Goal: Task Accomplishment & Management: Complete application form

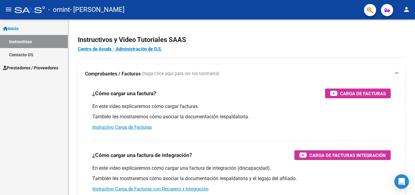
click at [12, 11] on button "menu" at bounding box center [8, 10] width 12 height 12
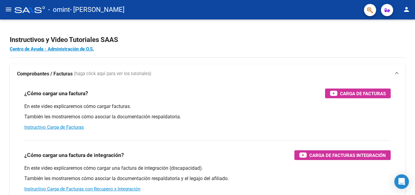
click at [8, 10] on mat-icon "menu" at bounding box center [8, 9] width 7 height 7
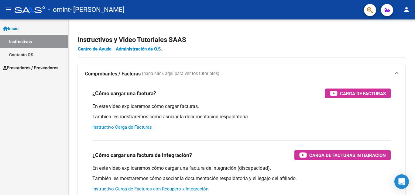
click at [24, 43] on link "Instructivos" at bounding box center [34, 41] width 68 height 13
click at [28, 73] on link "Prestadores / Proveedores" at bounding box center [34, 67] width 68 height 13
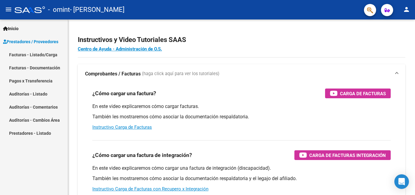
click at [36, 49] on link "Facturas - Listado/Carga" at bounding box center [34, 54] width 68 height 13
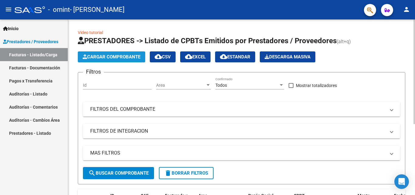
click at [105, 57] on span "Cargar Comprobante" at bounding box center [112, 56] width 58 height 5
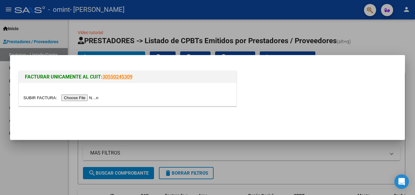
click at [63, 96] on input "file" at bounding box center [61, 97] width 77 height 6
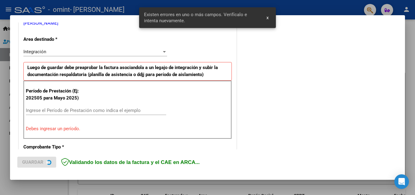
scroll to position [137, 0]
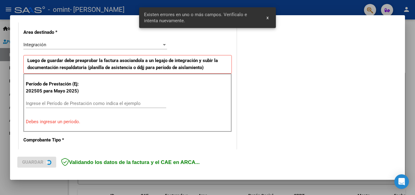
click at [77, 103] on input "Ingrese el Período de Prestación como indica el ejemplo" at bounding box center [96, 102] width 140 height 5
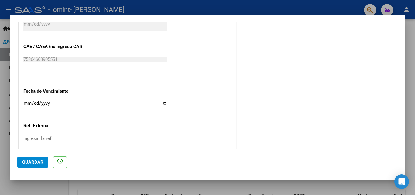
scroll to position [380, 0]
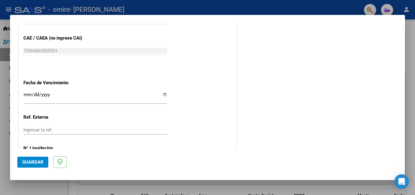
type input "202508"
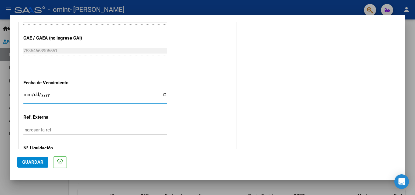
click at [161, 94] on input "Ingresar la fecha" at bounding box center [95, 97] width 144 height 10
type input "[DATE]"
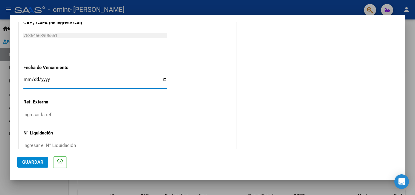
scroll to position [408, 0]
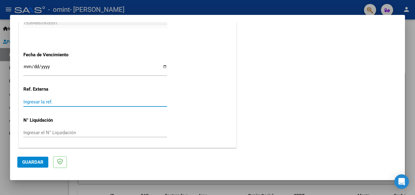
click at [103, 102] on input "Ingresar la ref." at bounding box center [95, 101] width 144 height 5
type input "1"
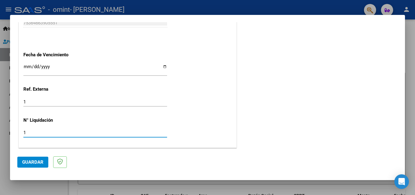
type input "1"
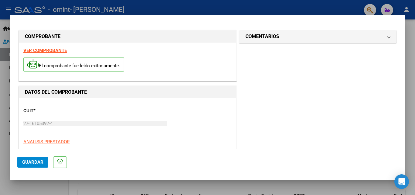
click at [45, 164] on button "Guardar" at bounding box center [32, 161] width 31 height 11
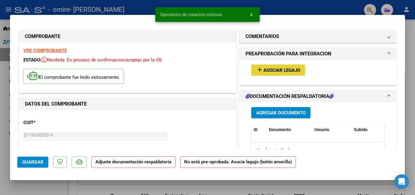
click at [269, 65] on button "add Asociar Legajo" at bounding box center [278, 69] width 54 height 11
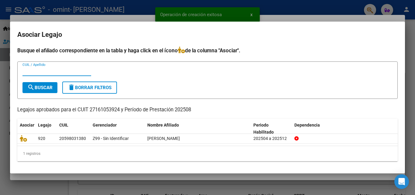
click at [15, 141] on mat-dialog-content "Busque el afiliado correspondiente en la tabla y haga click en el ícono de la c…" at bounding box center [207, 105] width 394 height 119
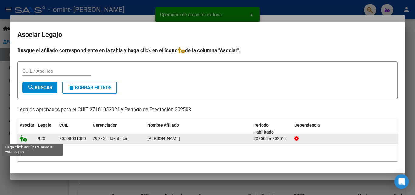
click at [25, 136] on icon at bounding box center [23, 138] width 7 height 7
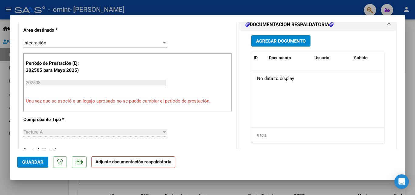
scroll to position [152, 0]
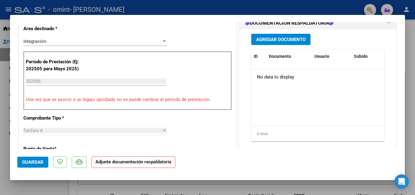
click at [289, 31] on div "Agregar Documento ID Documento Usuario Subido Acción No data to display 0 total…" at bounding box center [317, 89] width 142 height 121
click at [281, 36] on button "Agregar Documento" at bounding box center [280, 39] width 59 height 11
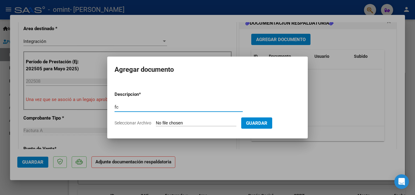
type input "fc"
click at [156, 120] on input "Seleccionar Archivo" at bounding box center [196, 123] width 80 height 6
type input "C:\fakepath\2959 [PERSON_NAME].pdf"
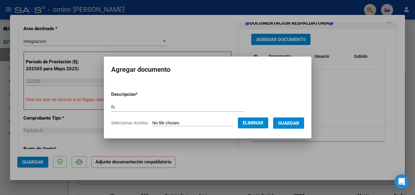
click at [295, 122] on span "Guardar" at bounding box center [288, 122] width 21 height 5
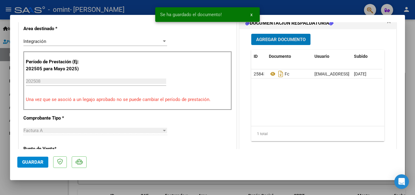
click at [277, 40] on span "Agregar Documento" at bounding box center [280, 39] width 49 height 5
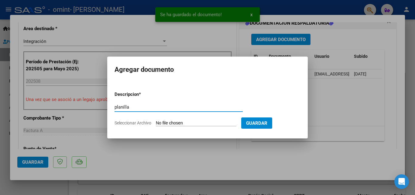
type input "planilla"
click at [156, 120] on input "Seleccionar Archivo" at bounding box center [196, 123] width 80 height 6
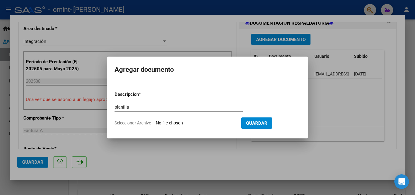
type input "C:\fakepath\[PERSON_NAME].pdf"
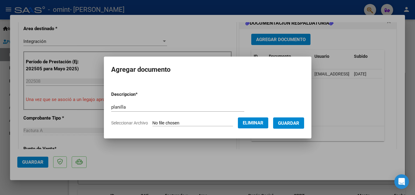
click at [296, 127] on button "Guardar" at bounding box center [288, 122] width 31 height 11
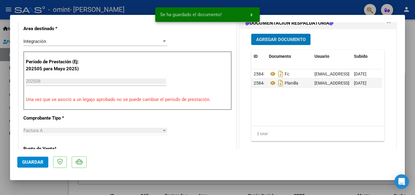
click at [283, 39] on span "Agregar Documento" at bounding box center [280, 39] width 49 height 5
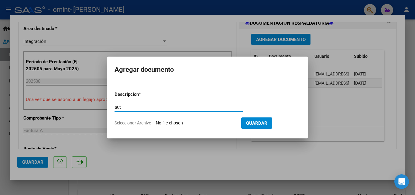
type input "aut"
click at [156, 120] on input "Seleccionar Archivo" at bounding box center [196, 123] width 80 height 6
click at [201, 52] on div at bounding box center [207, 97] width 415 height 195
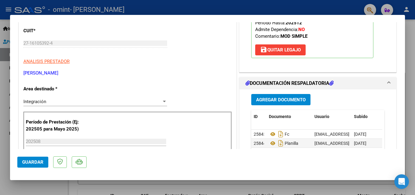
scroll to position [91, 0]
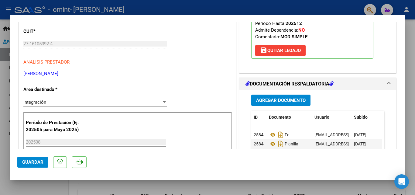
click at [40, 158] on button "Guardar" at bounding box center [32, 161] width 31 height 11
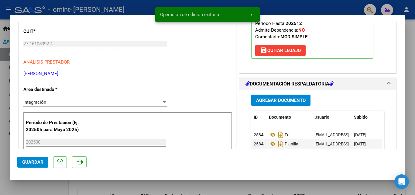
click at [330, 184] on div at bounding box center [207, 97] width 415 height 195
type input "$ 0,00"
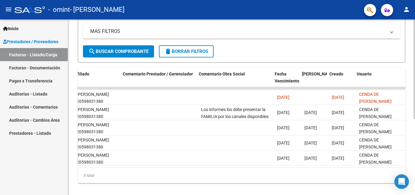
scroll to position [0, 952]
